Goal: Information Seeking & Learning: Learn about a topic

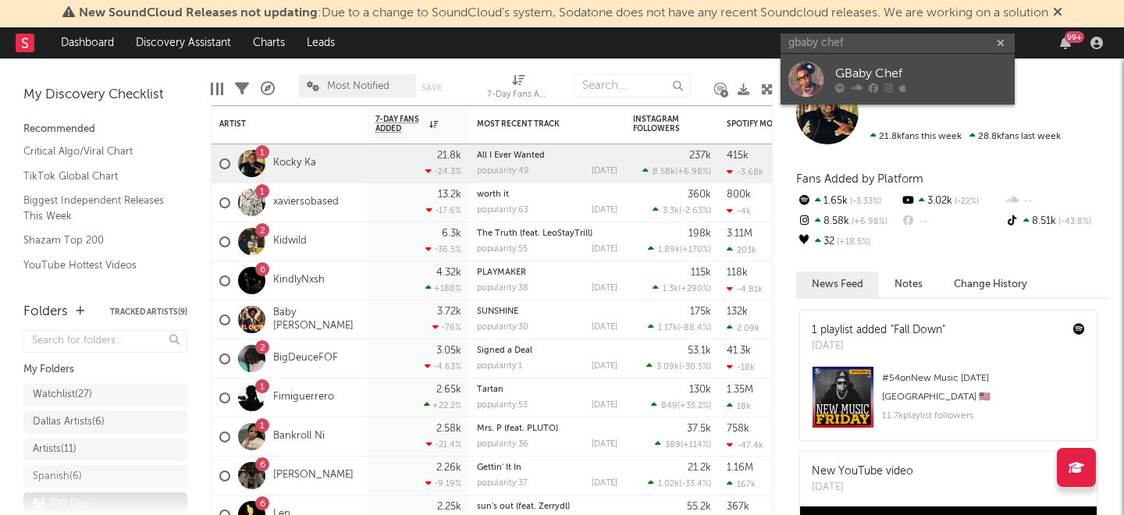
type input "gbaby chef"
click at [853, 73] on div "GBaby Chef" at bounding box center [921, 74] width 172 height 19
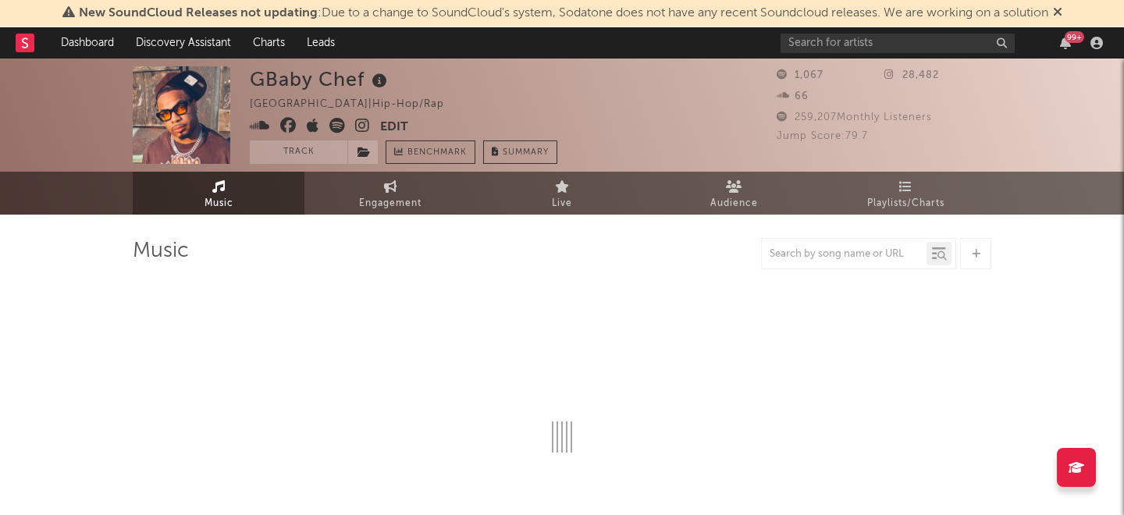
select select "6m"
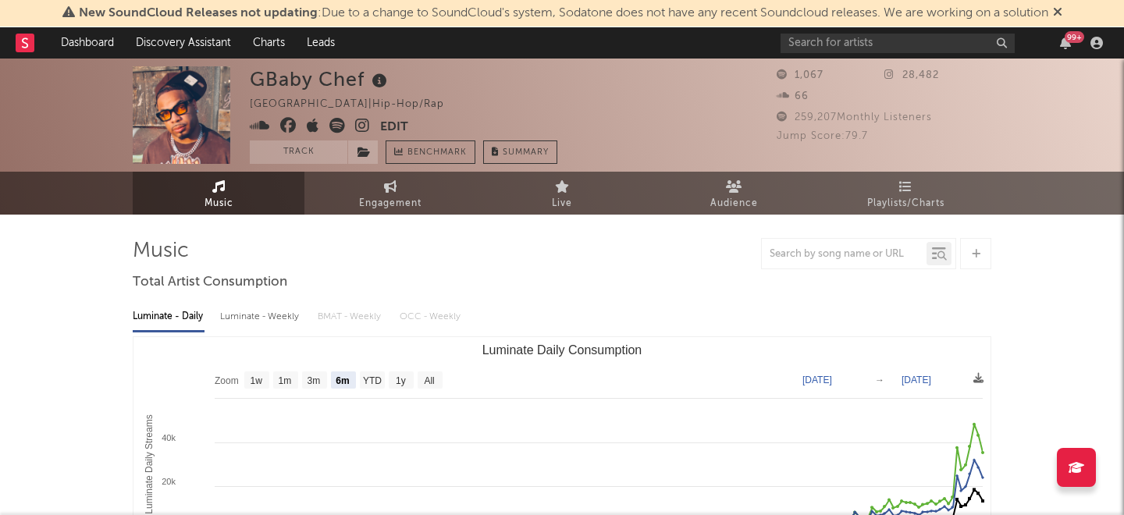
click at [338, 126] on icon at bounding box center [337, 126] width 16 height 16
